Goal: Communication & Community: Participate in discussion

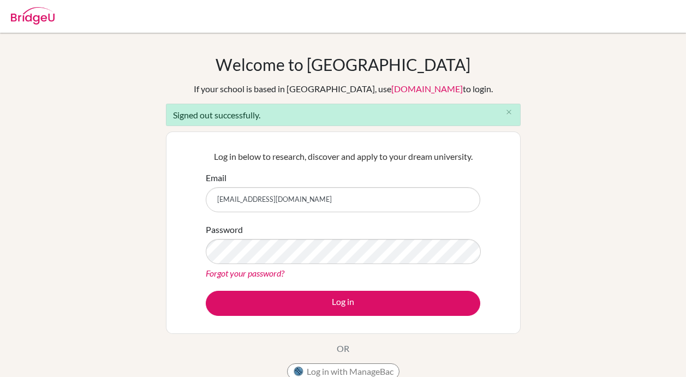
scroll to position [109, 0]
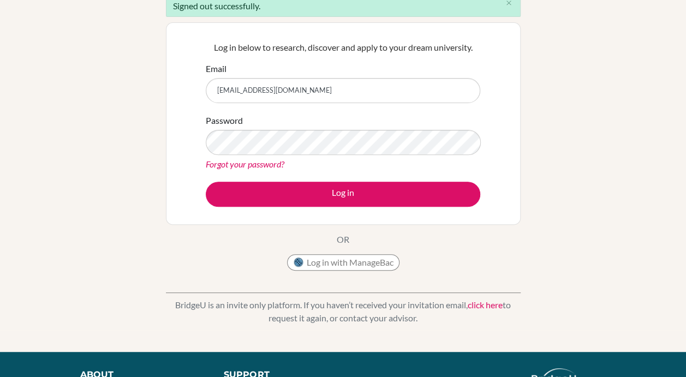
click at [299, 95] on input "[EMAIL_ADDRESS][DOMAIN_NAME]" at bounding box center [343, 90] width 275 height 25
type input "[EMAIL_ADDRESS][DOMAIN_NAME]"
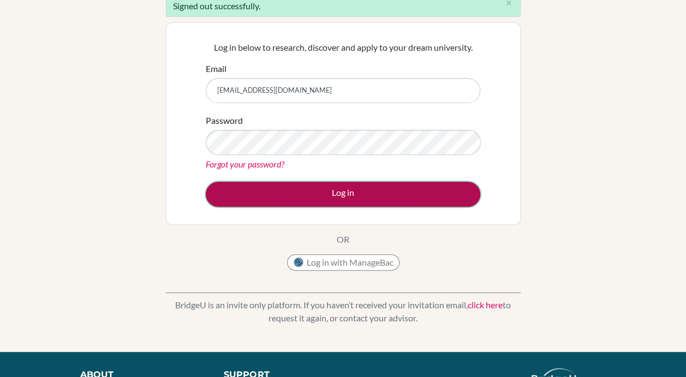
click at [369, 196] on button "Log in" at bounding box center [343, 194] width 275 height 25
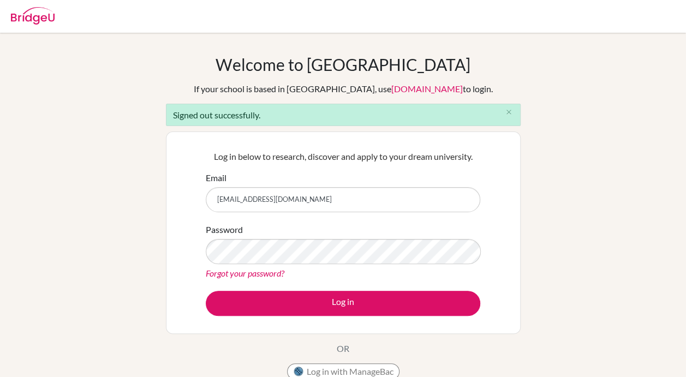
click at [315, 198] on input "[EMAIL_ADDRESS][DOMAIN_NAME]" at bounding box center [343, 199] width 275 height 25
type input "[EMAIL_ADDRESS][DOMAIN_NAME]"
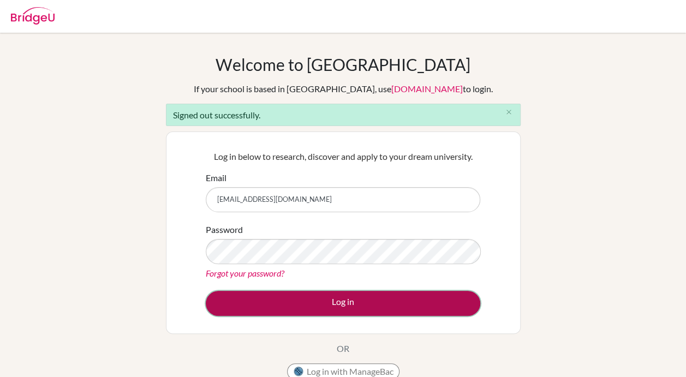
click at [347, 300] on button "Log in" at bounding box center [343, 303] width 275 height 25
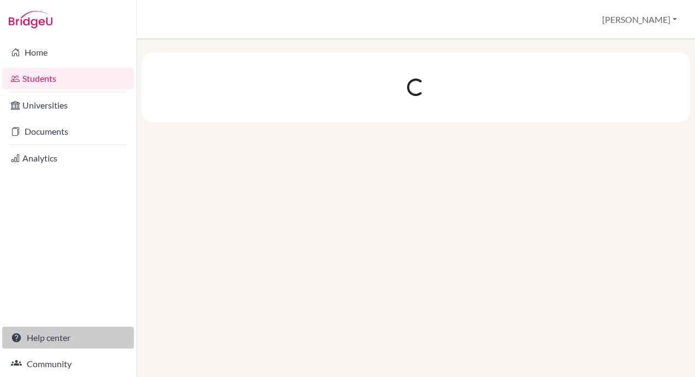
click at [45, 338] on link "Help center" at bounding box center [68, 338] width 132 height 22
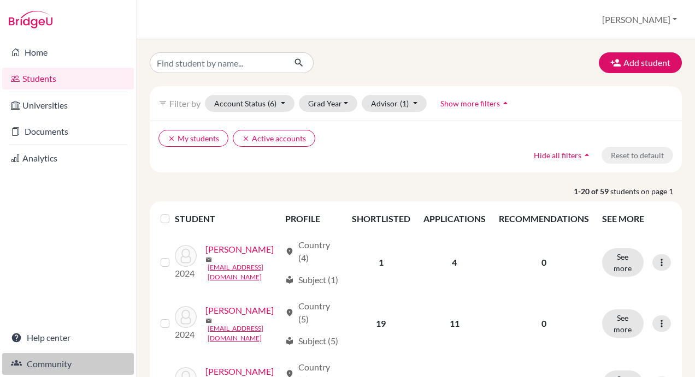
click at [44, 360] on link "Community" at bounding box center [68, 364] width 132 height 22
